Goal: Task Accomplishment & Management: Manage account settings

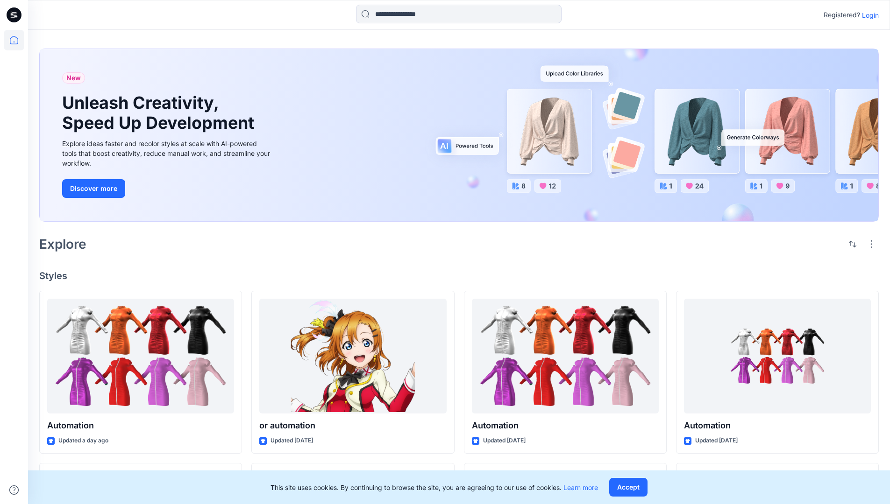
click at [868, 15] on p "Login" at bounding box center [870, 15] width 17 height 10
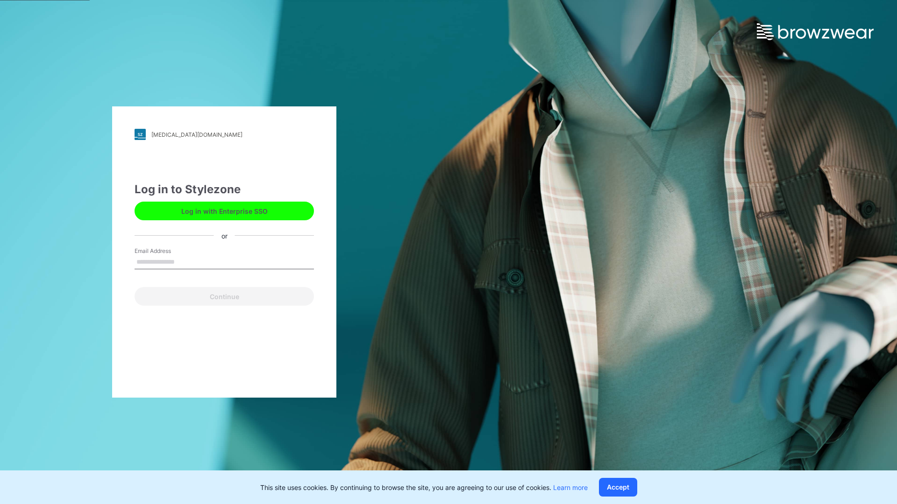
click at [184, 262] on input "Email Address" at bounding box center [224, 262] width 179 height 14
type input "**********"
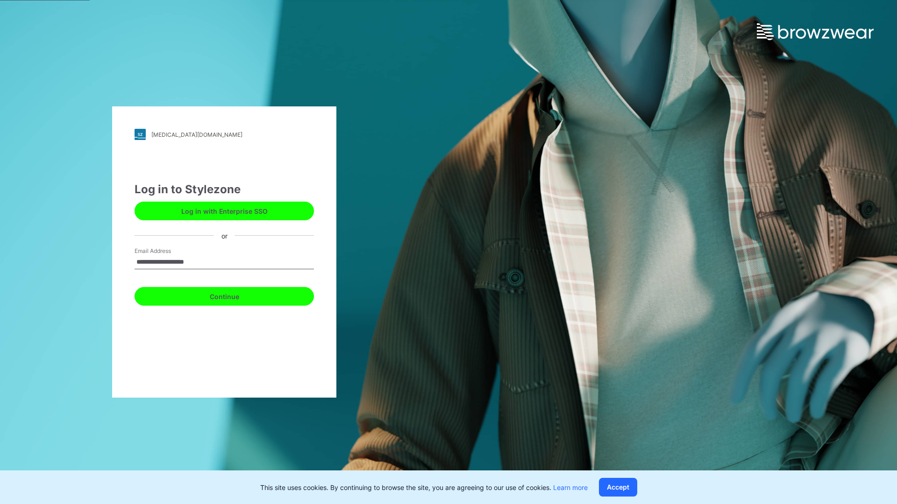
click at [234, 295] on button "Continue" at bounding box center [224, 296] width 179 height 19
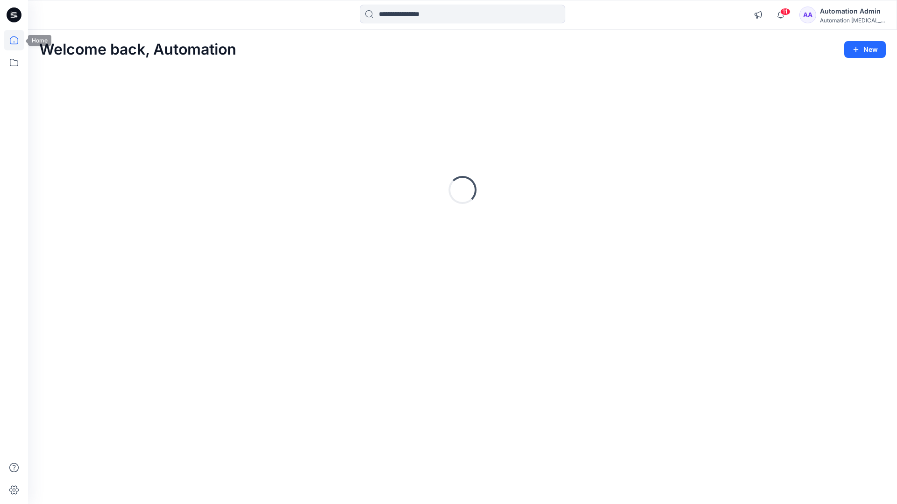
click at [18, 40] on icon at bounding box center [14, 40] width 8 height 8
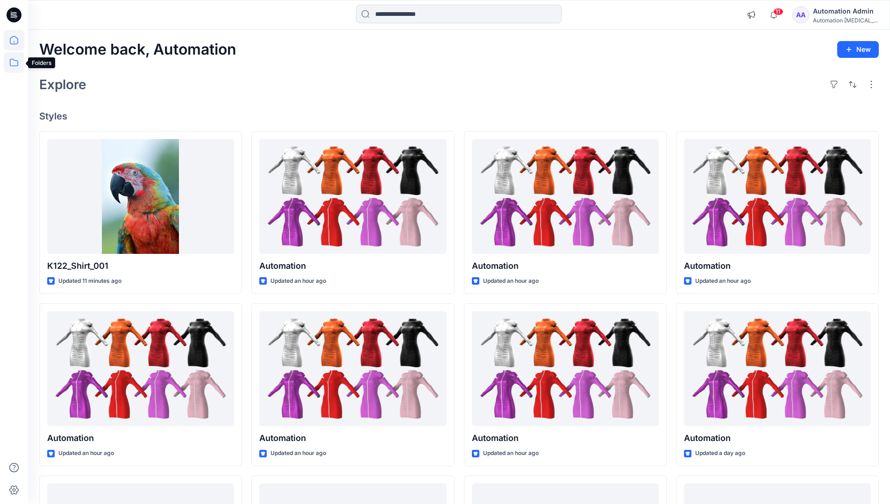
click at [14, 64] on icon at bounding box center [14, 62] width 21 height 21
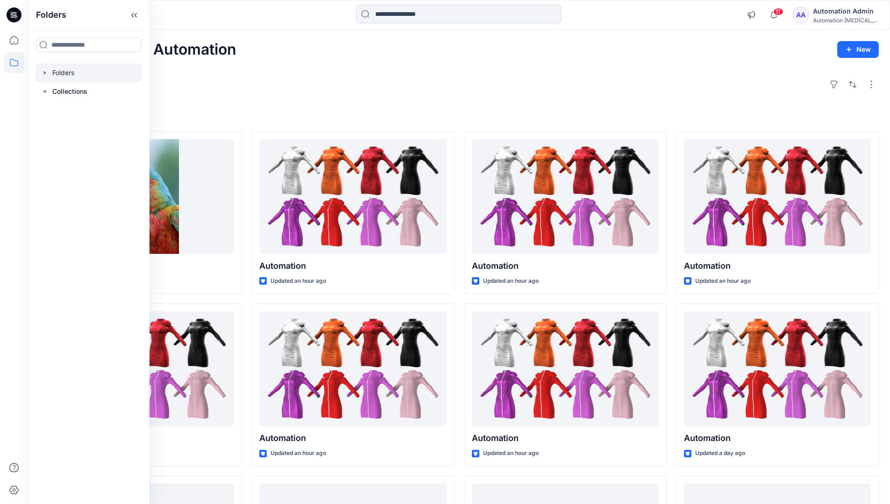
click at [63, 72] on div at bounding box center [88, 73] width 106 height 19
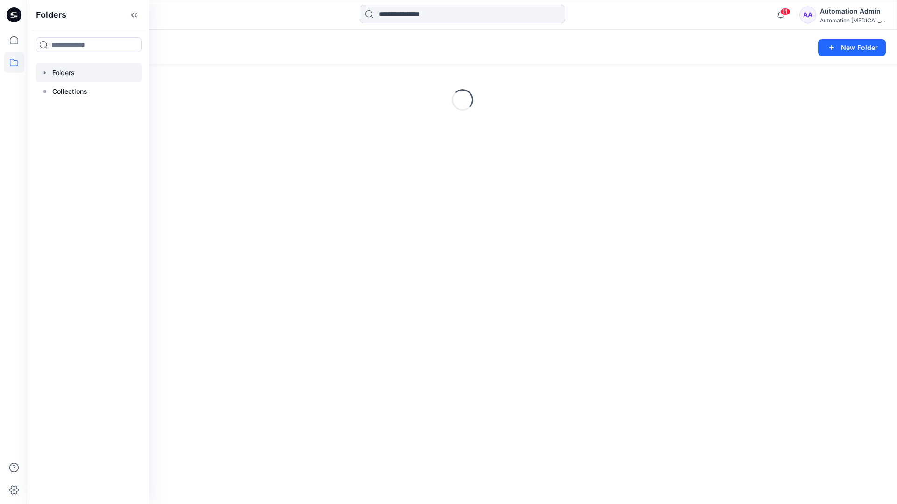
click at [461, 358] on div "Folders New Folder Loading..." at bounding box center [462, 267] width 869 height 475
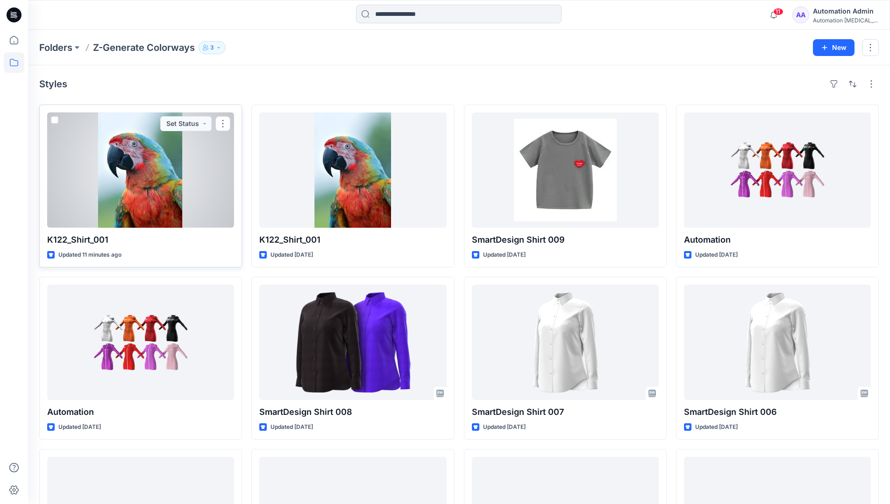
click at [55, 121] on span at bounding box center [54, 119] width 7 height 7
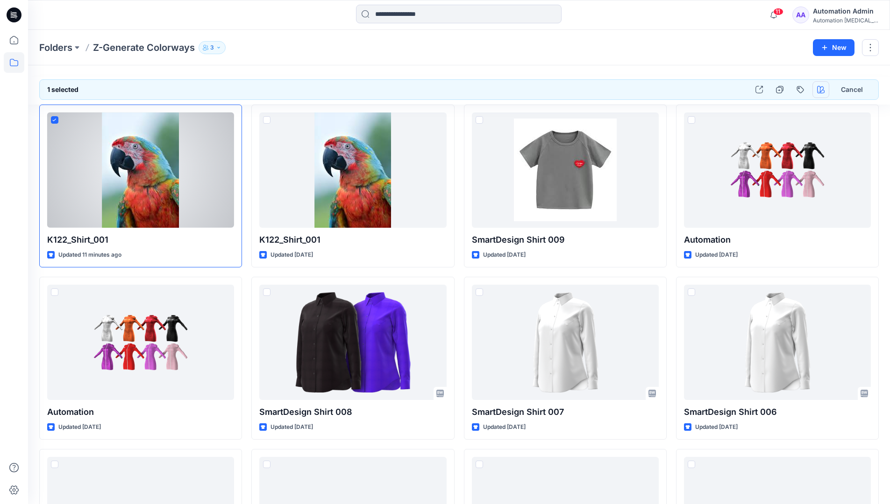
click at [819, 91] on icon "button" at bounding box center [820, 89] width 7 height 7
